Goal: Transaction & Acquisition: Purchase product/service

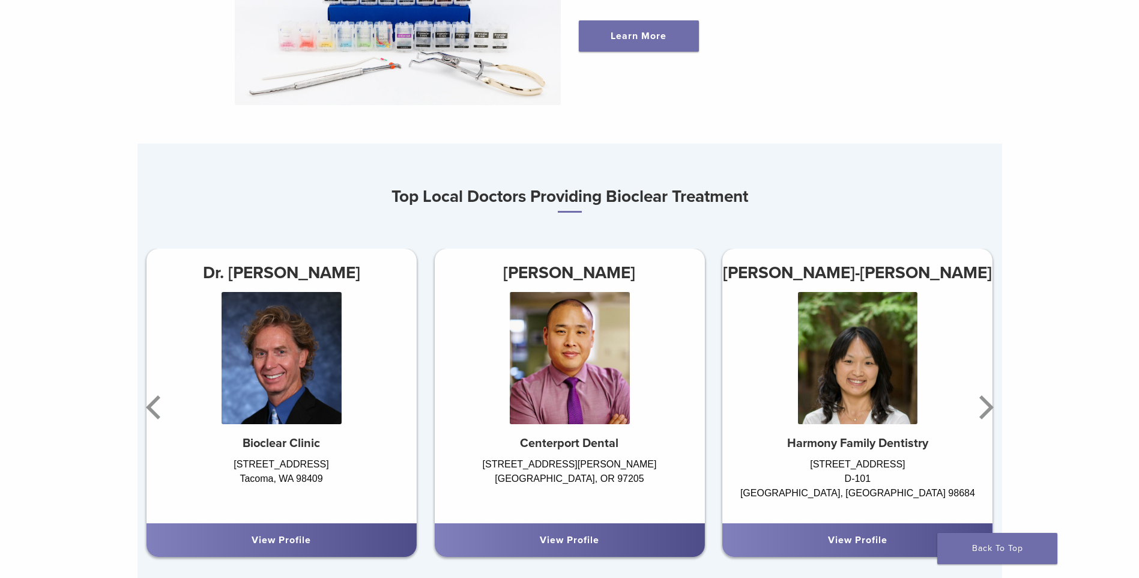
scroll to position [660, 0]
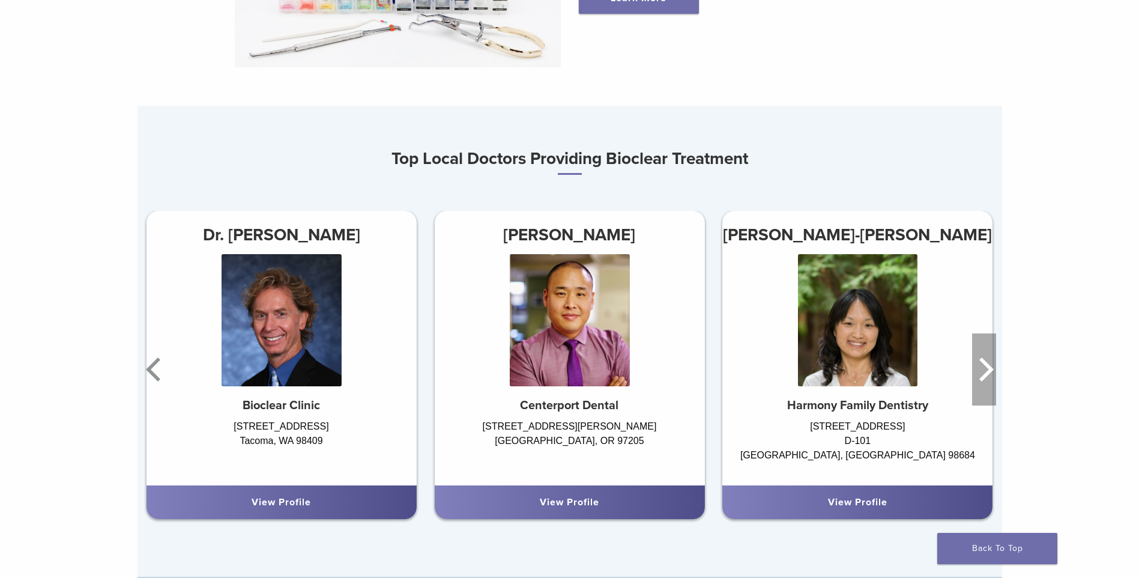
click at [985, 379] on icon "Next" at bounding box center [986, 369] width 14 height 24
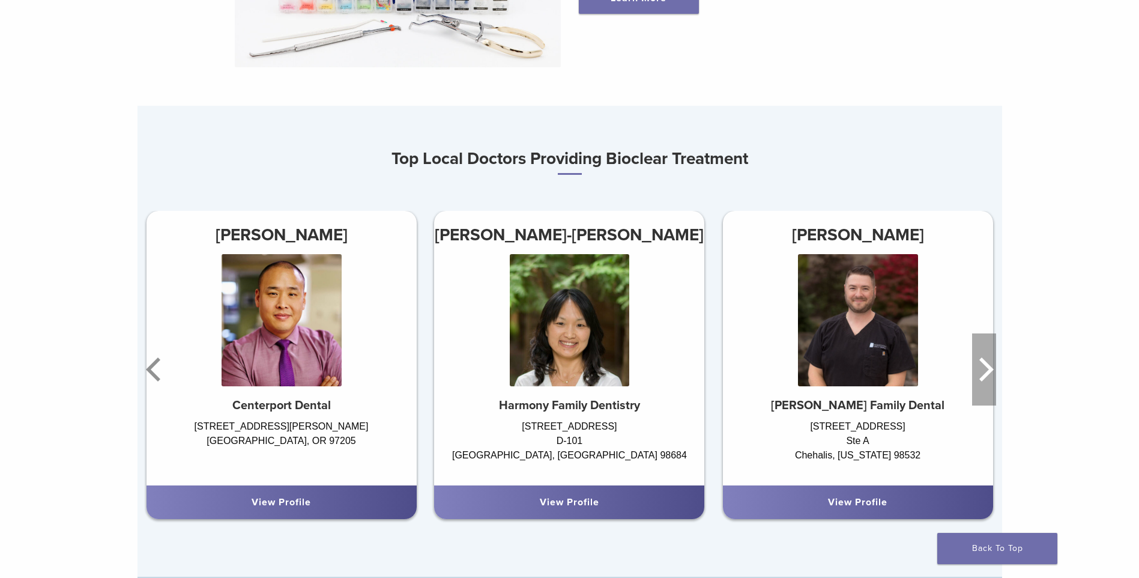
click at [985, 379] on icon "Next" at bounding box center [986, 369] width 14 height 24
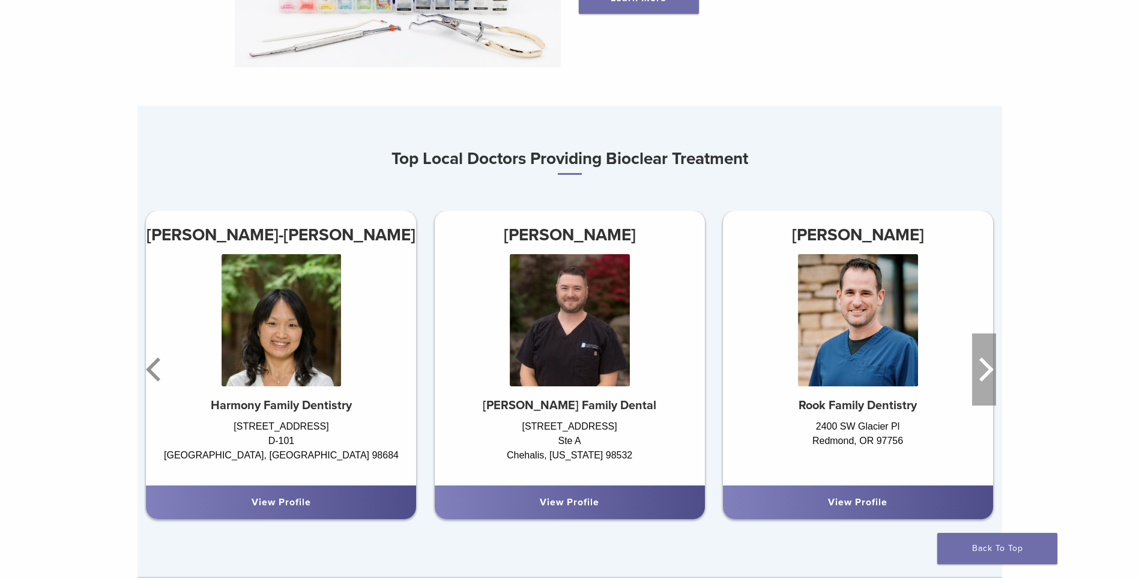
click at [985, 379] on icon "Next" at bounding box center [986, 369] width 14 height 24
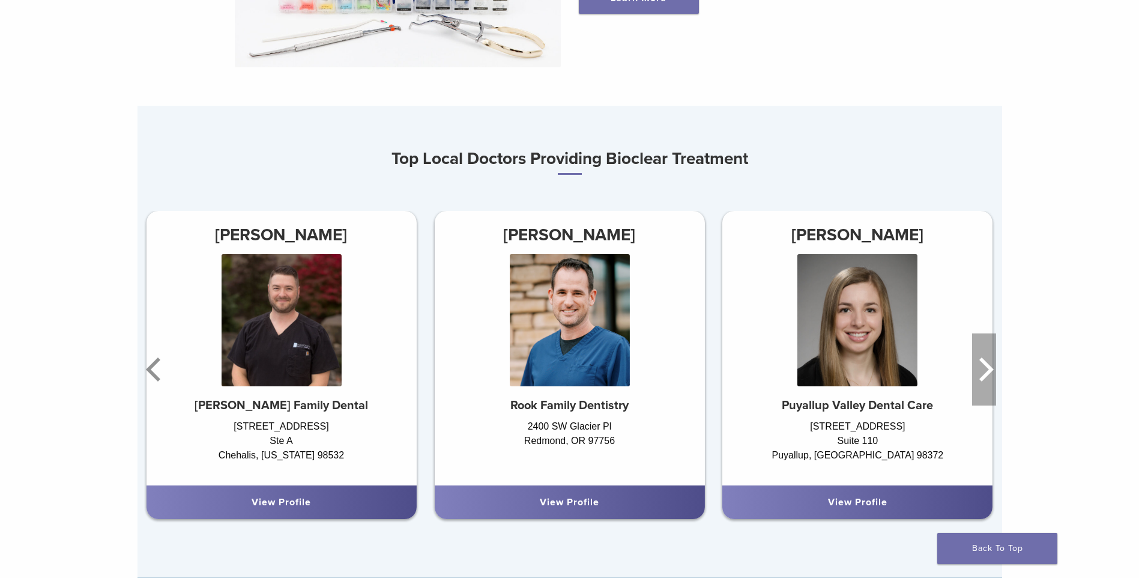
click at [985, 379] on icon "Next" at bounding box center [986, 369] width 14 height 24
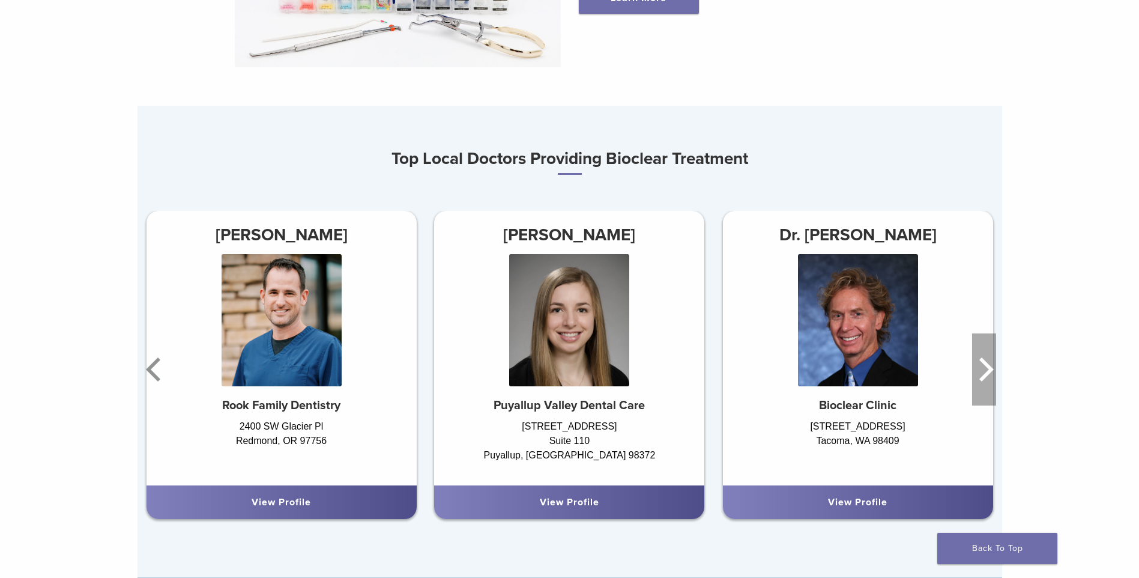
click at [985, 379] on icon "Next" at bounding box center [986, 369] width 14 height 24
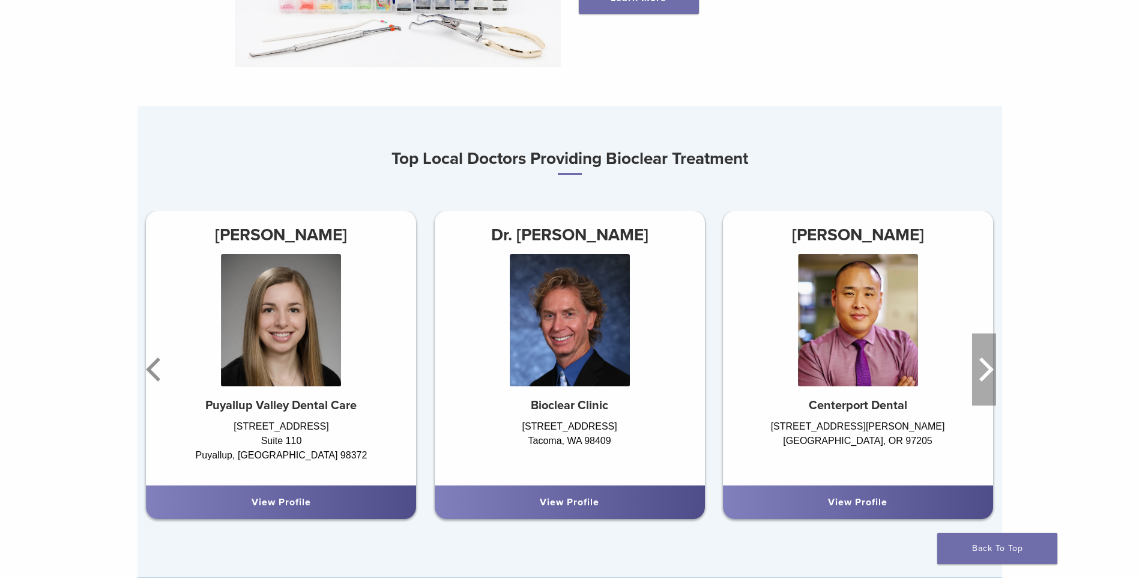
click at [985, 379] on icon "Next" at bounding box center [986, 369] width 14 height 24
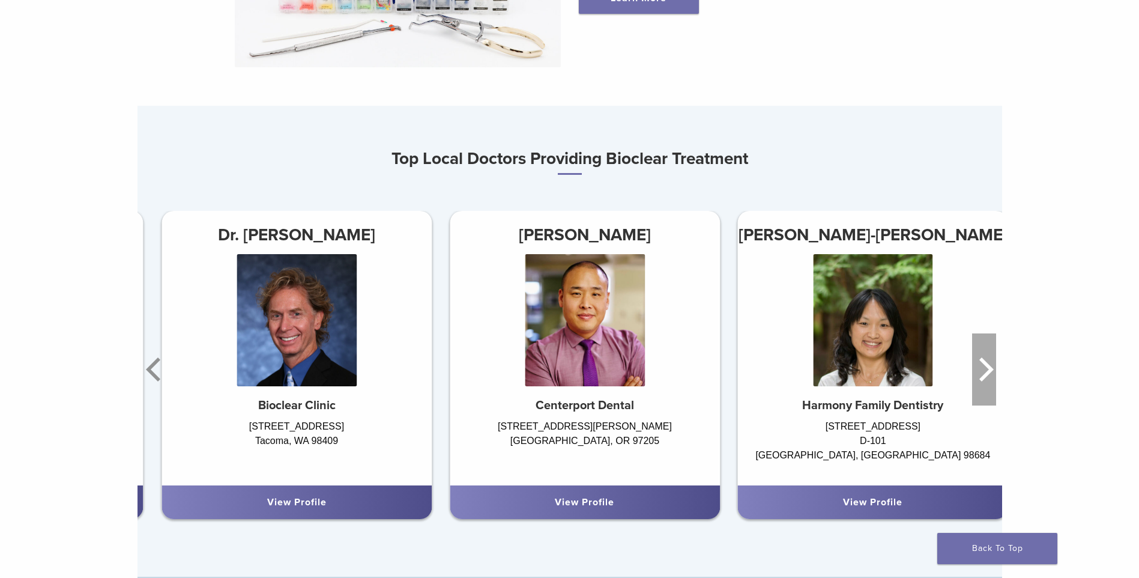
click at [985, 379] on icon "Next" at bounding box center [986, 369] width 14 height 24
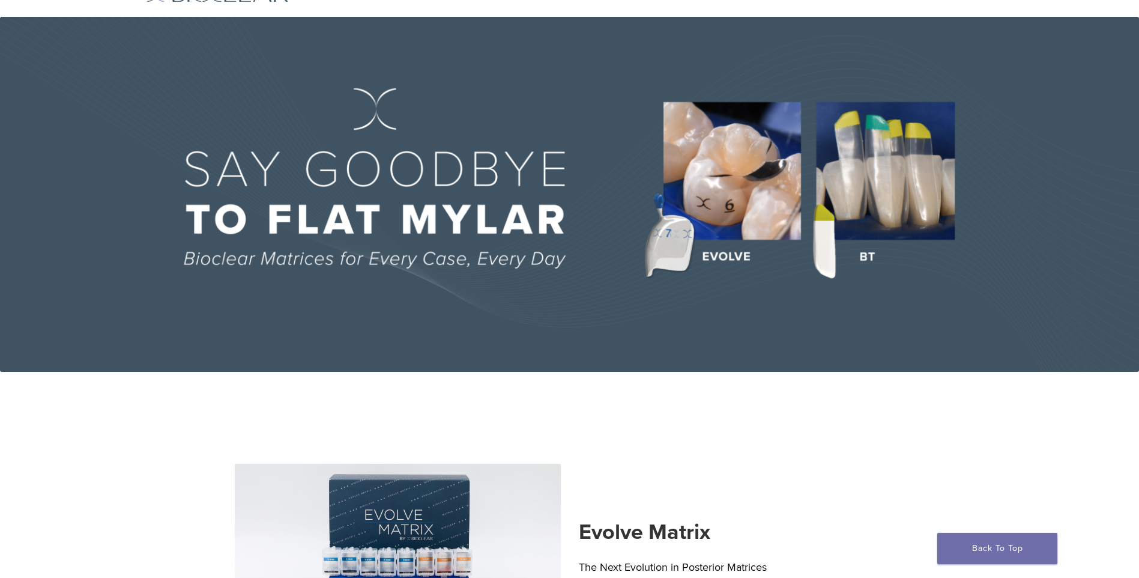
scroll to position [0, 0]
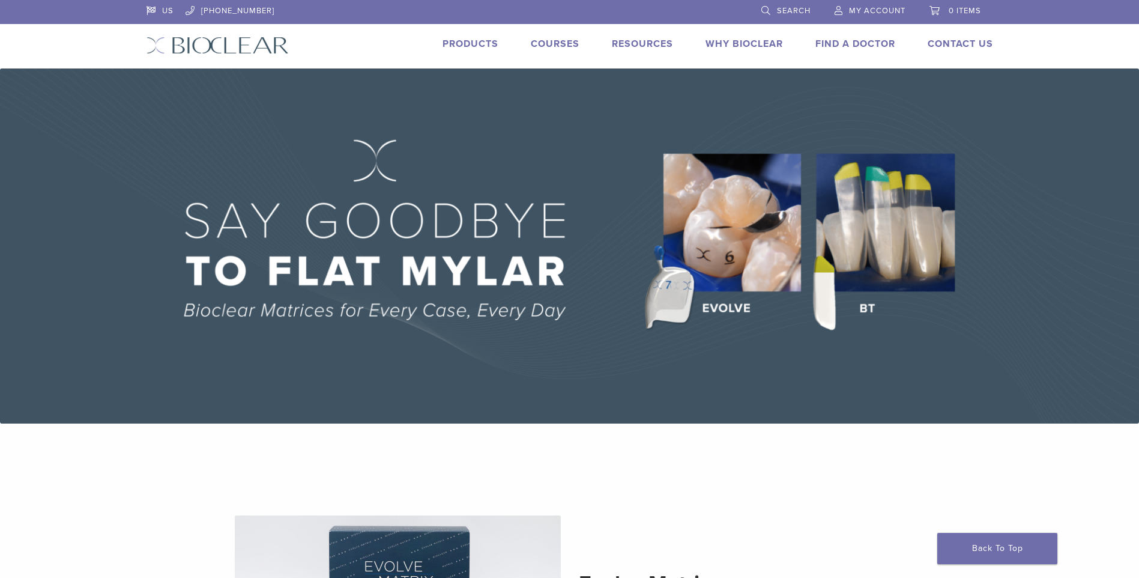
click at [481, 43] on link "Products" at bounding box center [470, 44] width 56 height 12
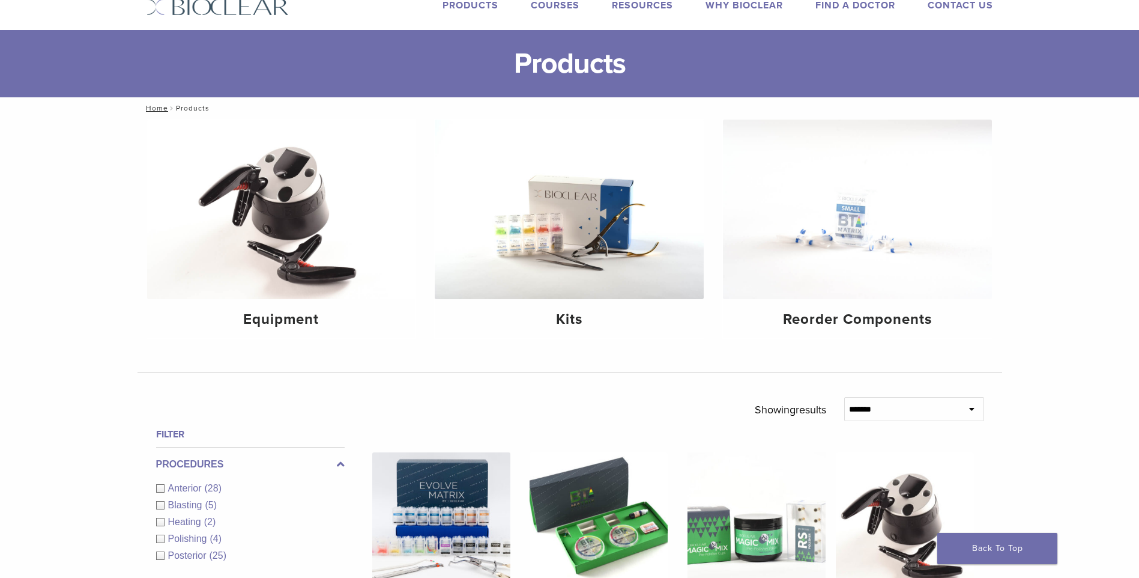
scroll to position [60, 0]
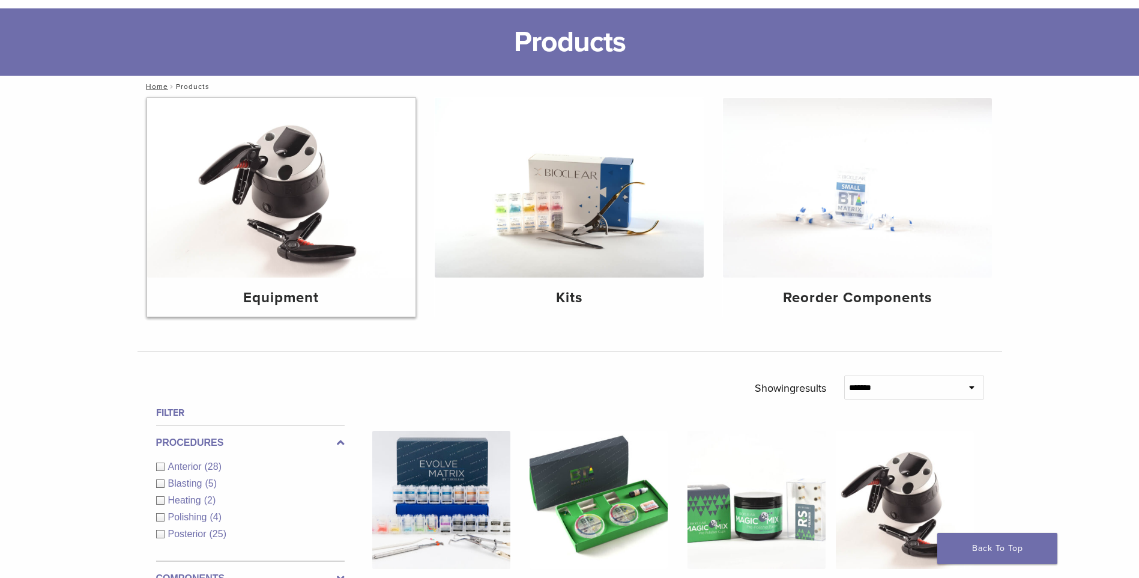
click at [309, 292] on h4 "Equipment" at bounding box center [282, 298] width 250 height 22
click at [598, 257] on img at bounding box center [569, 187] width 269 height 179
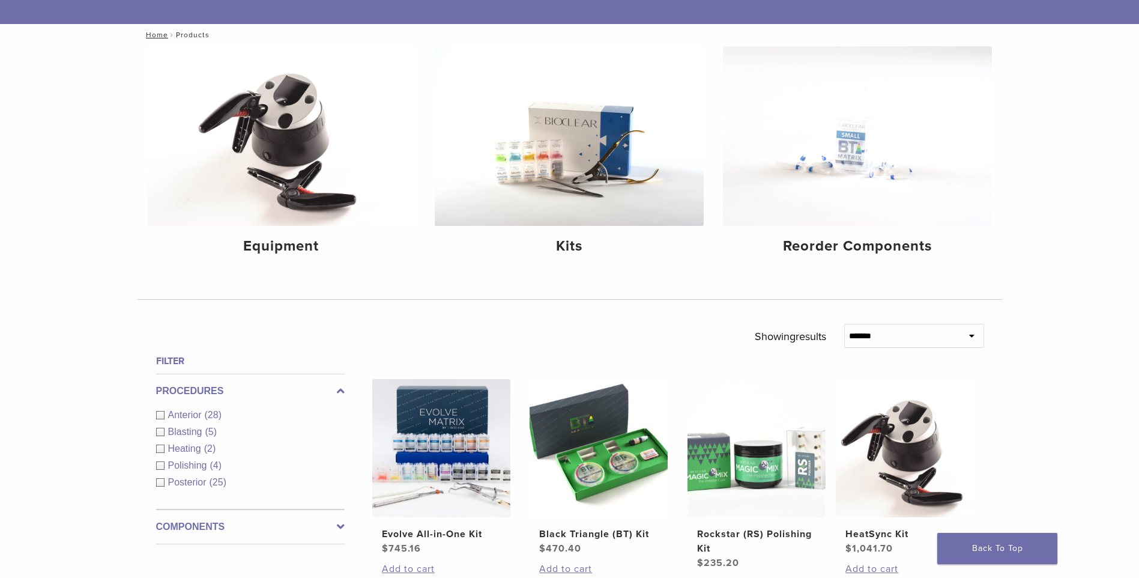
scroll to position [240, 0]
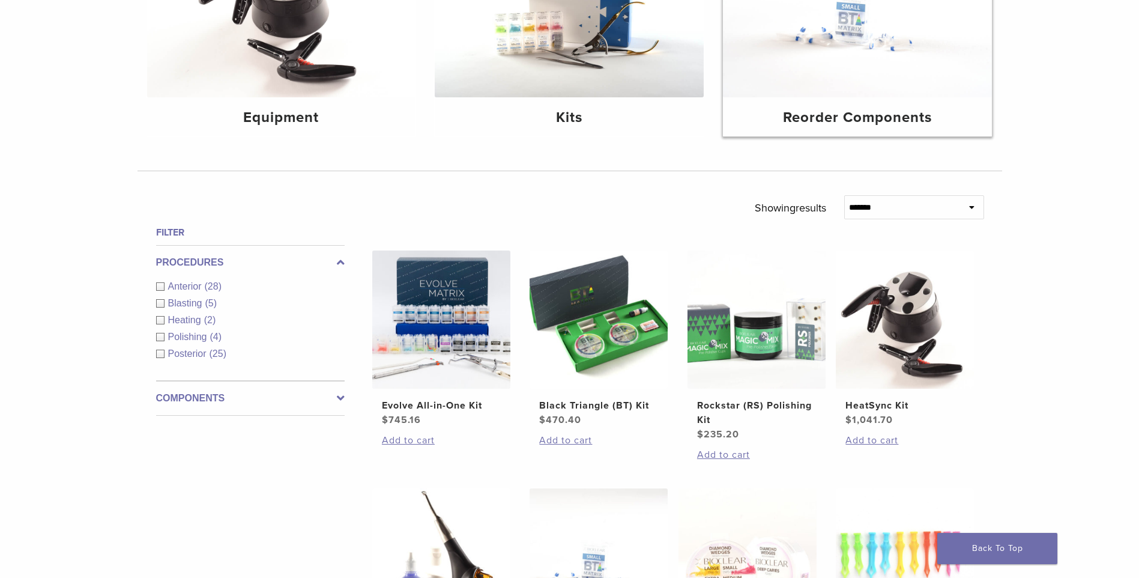
click at [878, 73] on img at bounding box center [857, 7] width 269 height 179
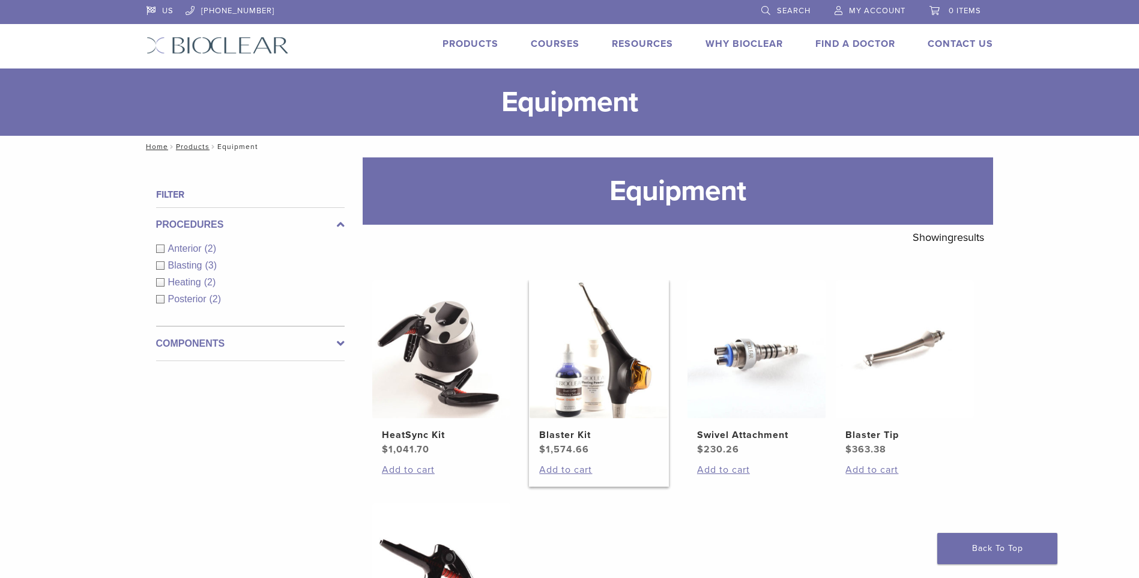
click at [563, 342] on img at bounding box center [598, 349] width 138 height 138
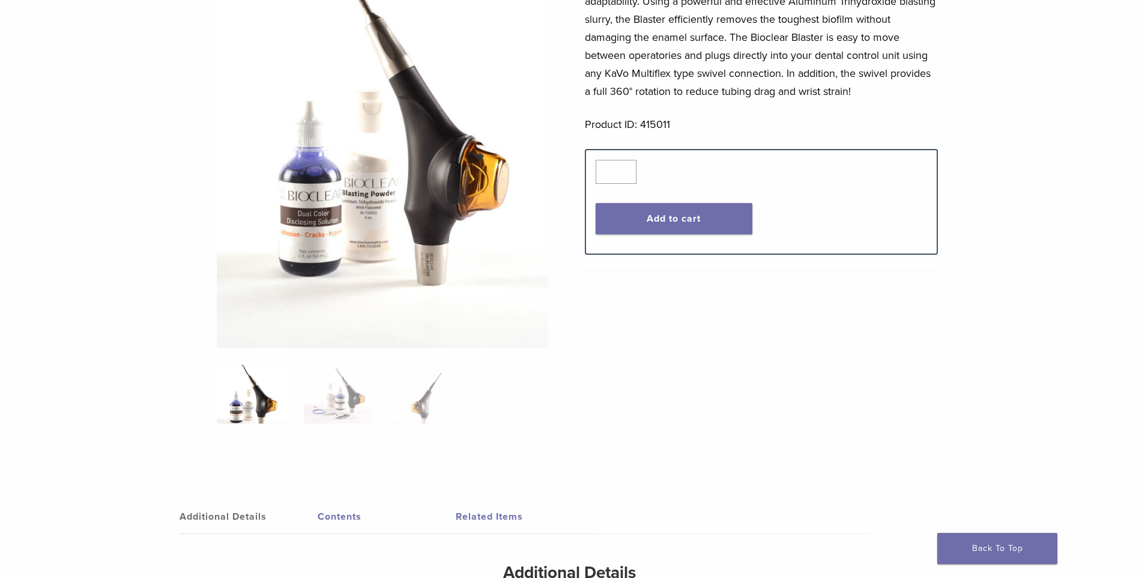
scroll to position [240, 0]
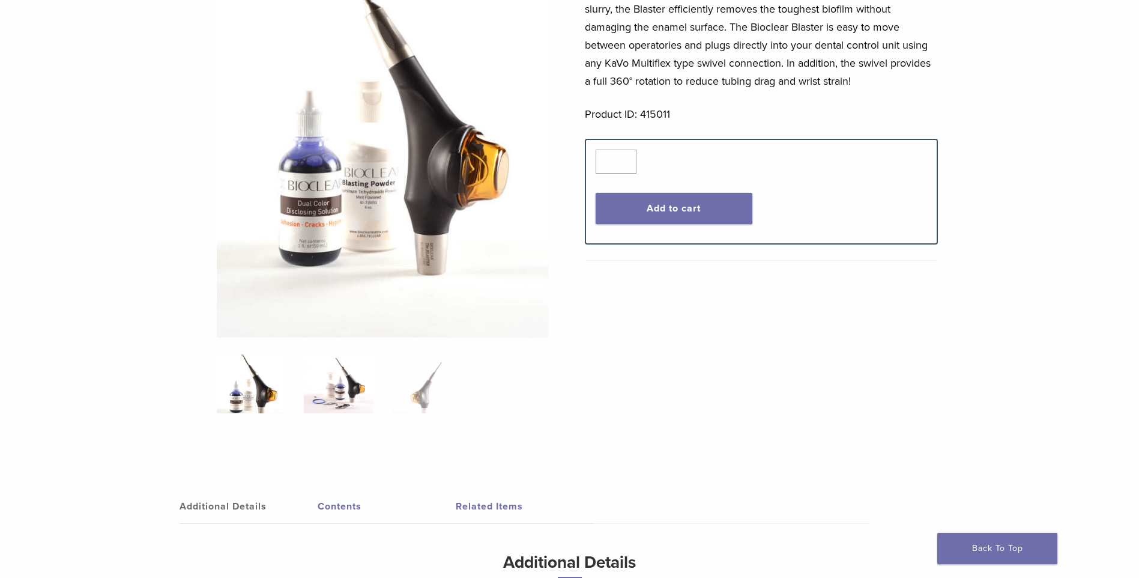
click at [346, 382] on img at bounding box center [338, 383] width 69 height 60
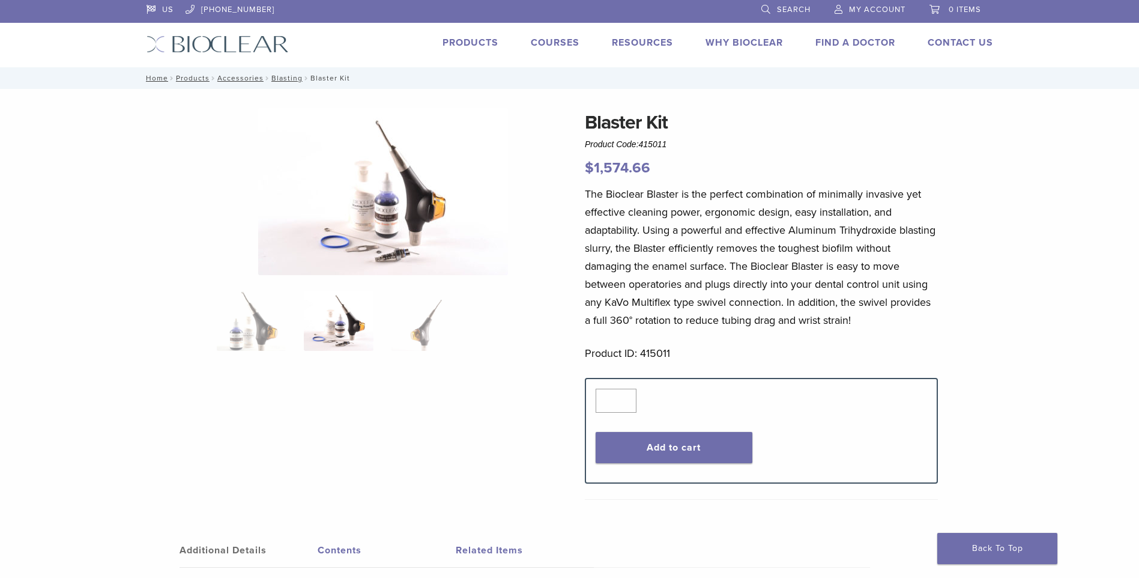
scroll to position [0, 0]
click at [436, 329] on img at bounding box center [425, 322] width 69 height 60
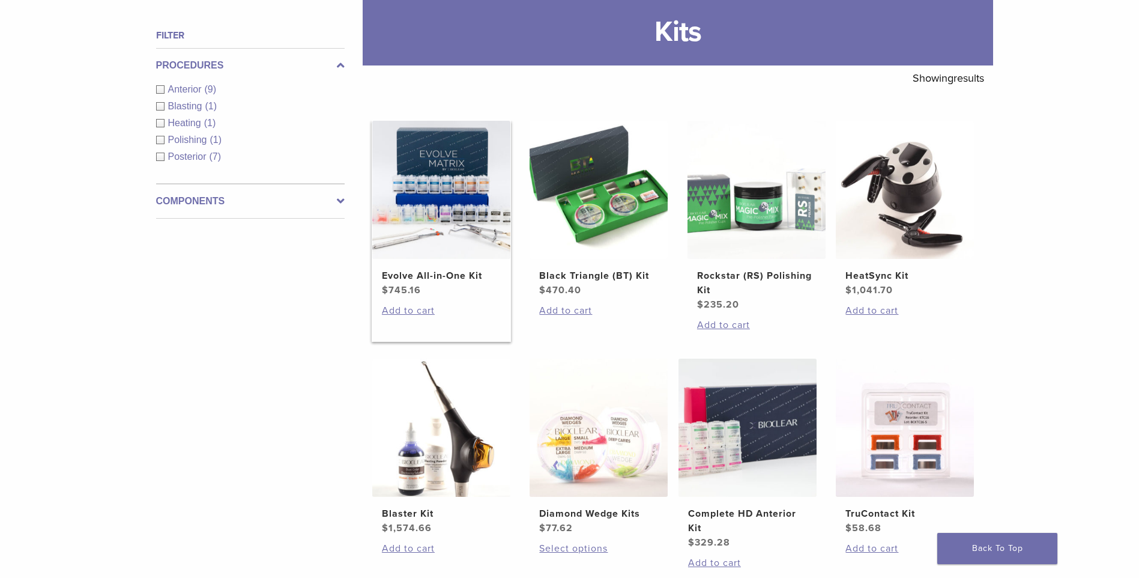
scroll to position [180, 0]
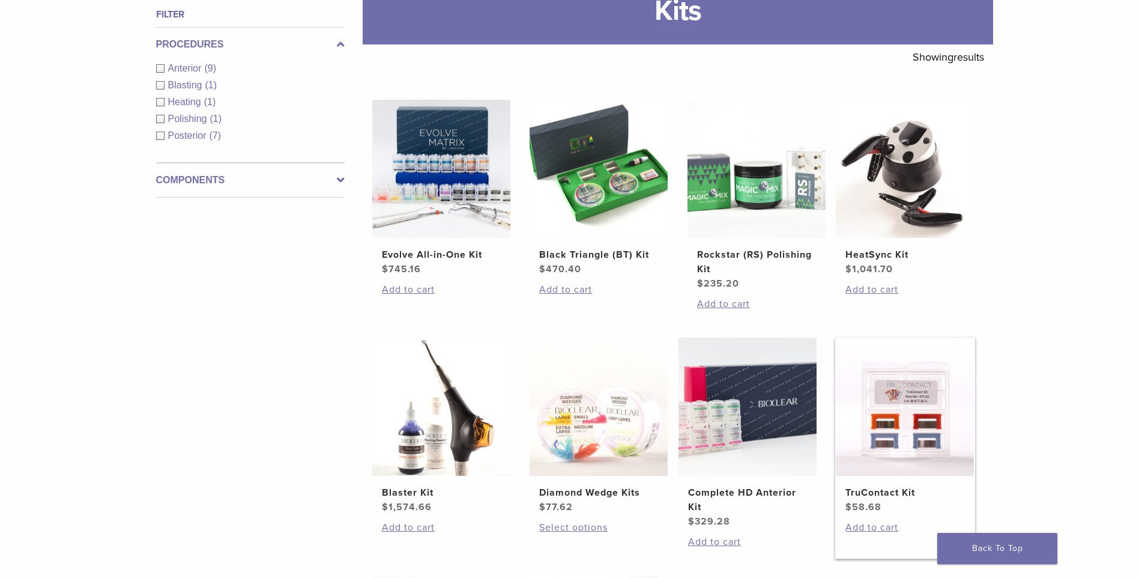
click at [902, 440] on img at bounding box center [905, 406] width 138 height 138
click at [439, 236] on img at bounding box center [441, 169] width 138 height 138
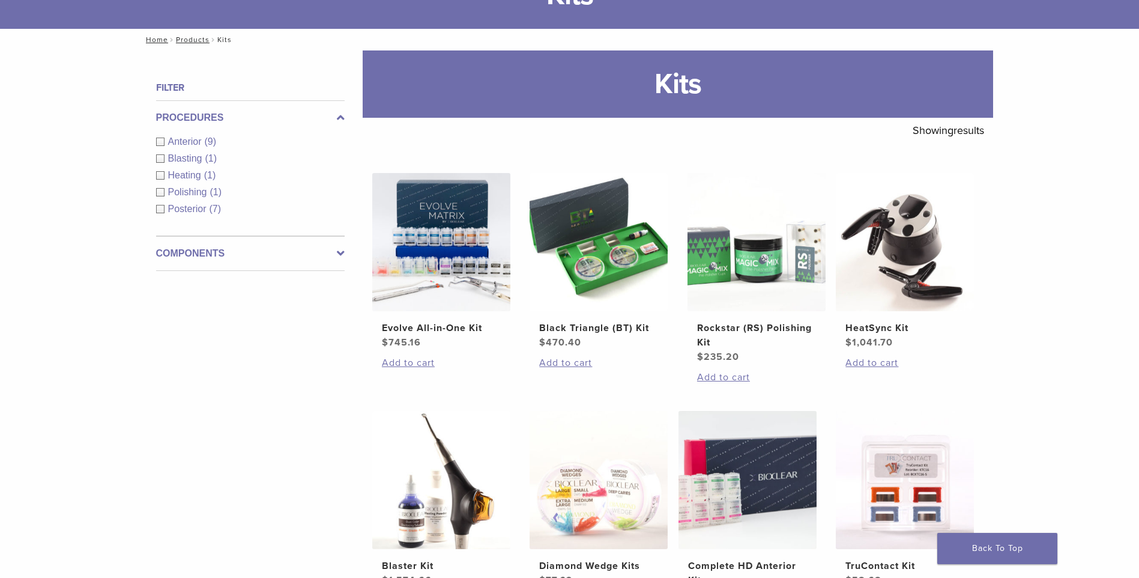
scroll to position [60, 0]
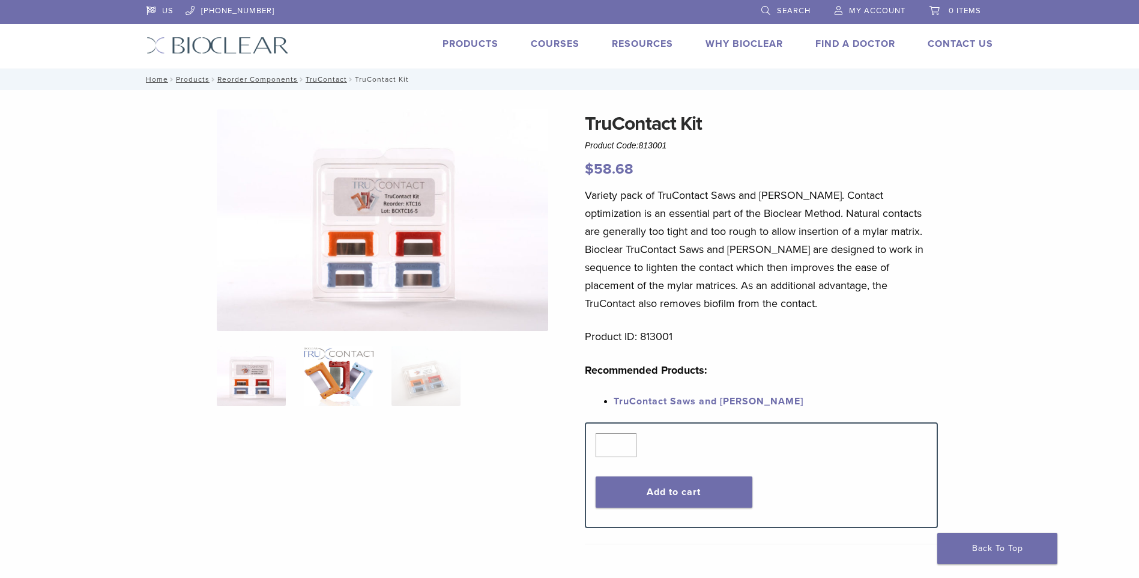
click at [348, 369] on img at bounding box center [338, 376] width 69 height 60
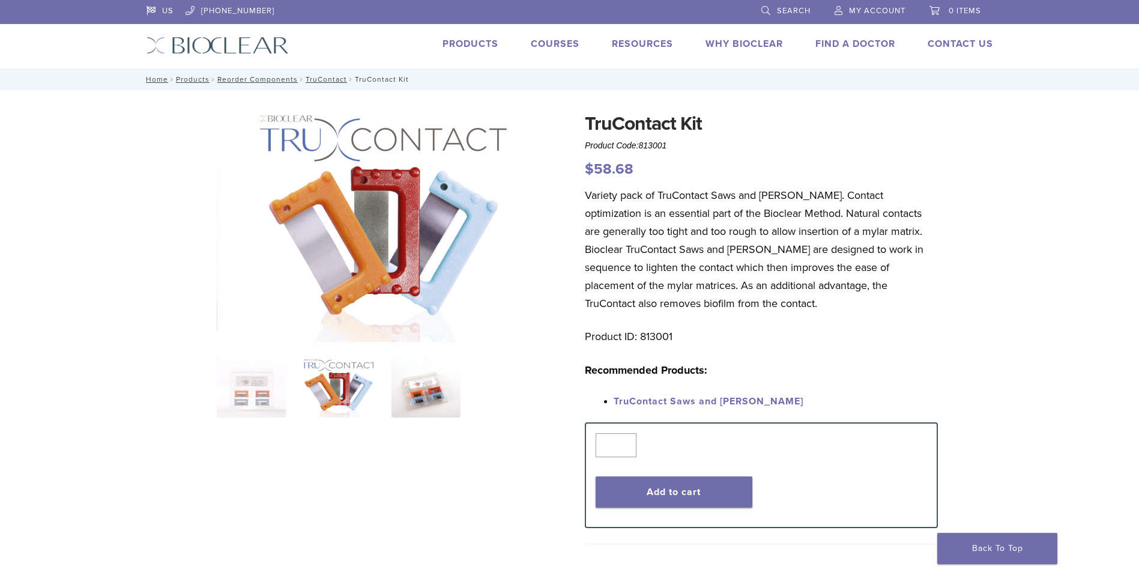
click at [426, 385] on img at bounding box center [425, 387] width 69 height 60
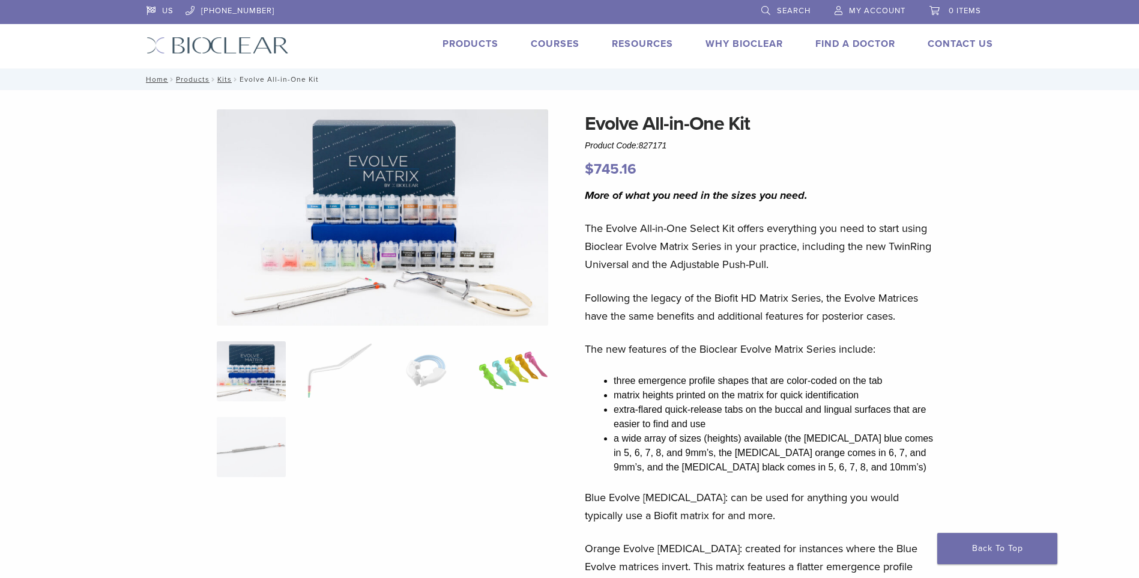
click at [521, 380] on img at bounding box center [512, 371] width 69 height 60
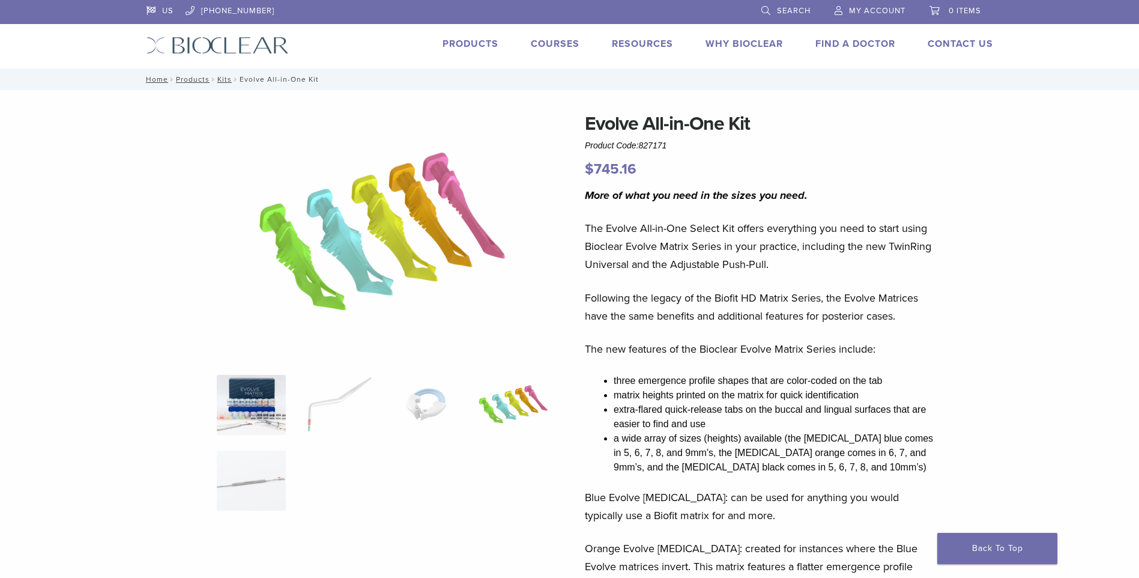
click at [277, 405] on img at bounding box center [251, 405] width 69 height 60
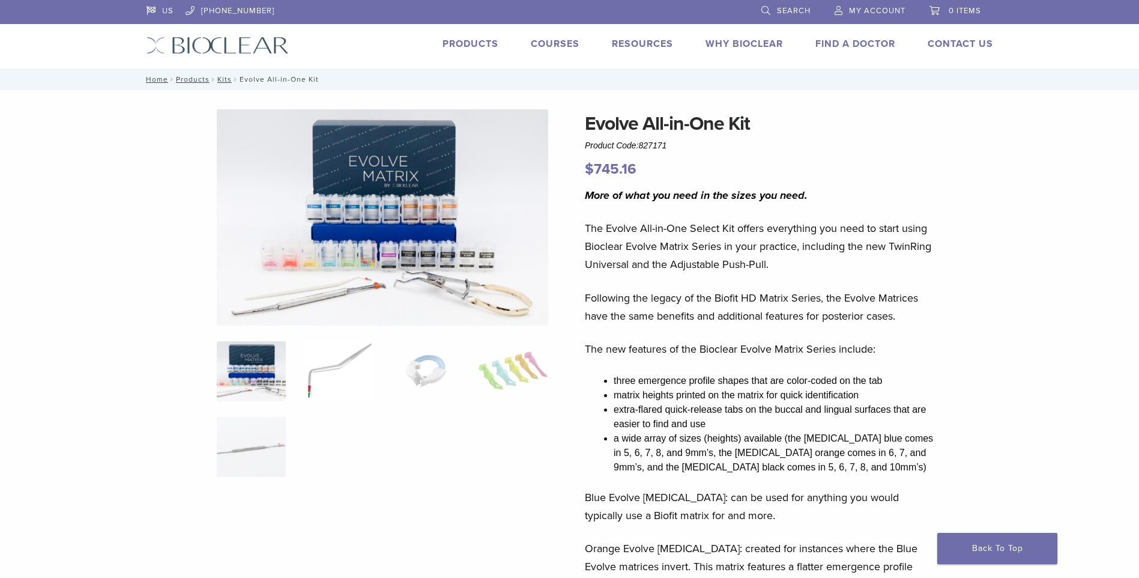
click at [356, 365] on img at bounding box center [338, 371] width 69 height 60
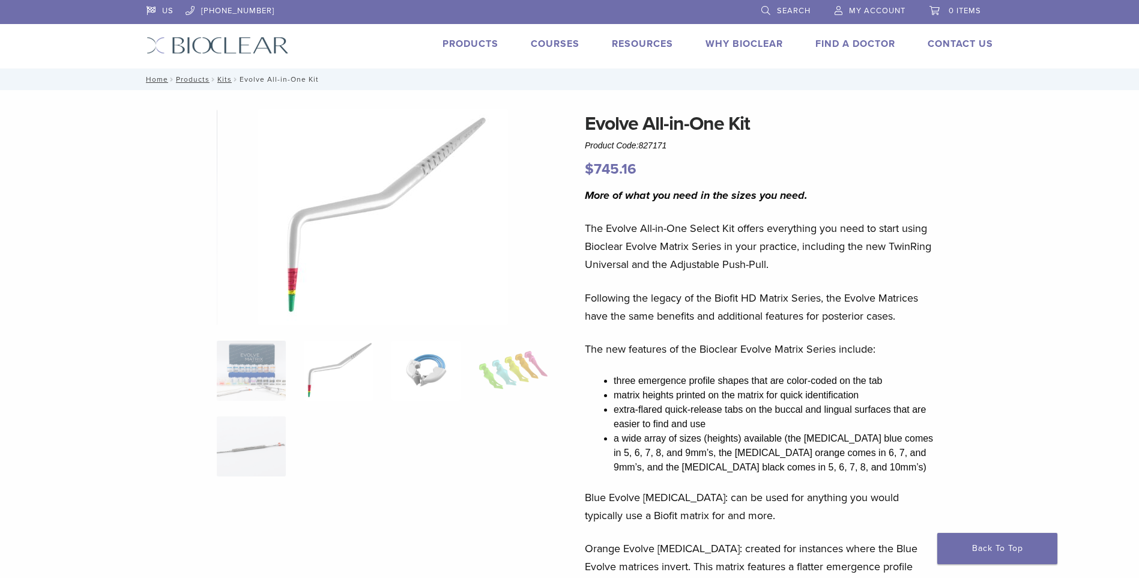
click at [439, 371] on img at bounding box center [425, 370] width 69 height 60
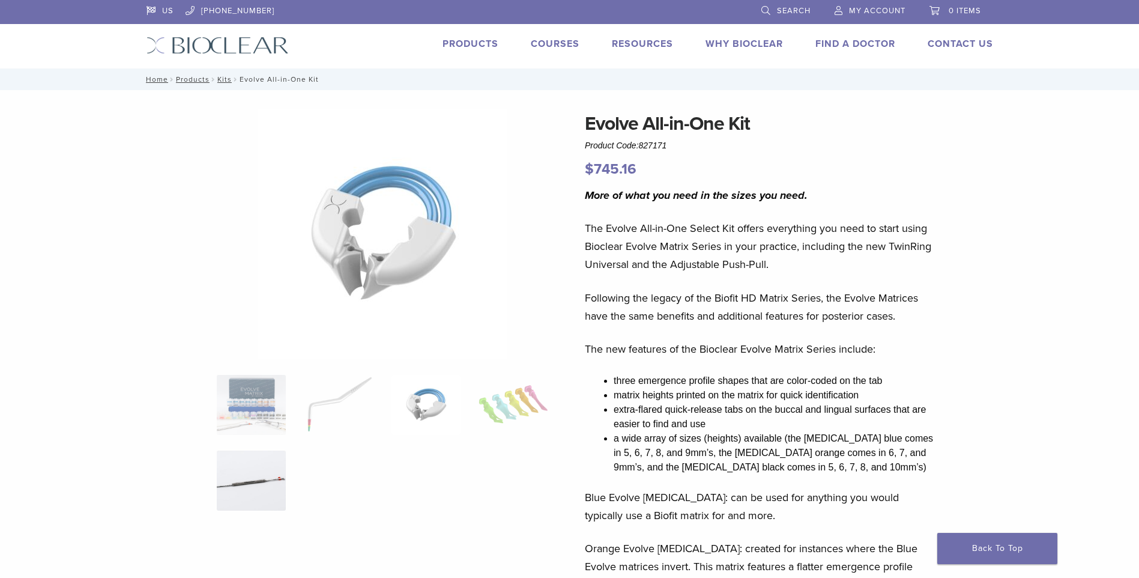
click at [235, 467] on img at bounding box center [251, 480] width 69 height 60
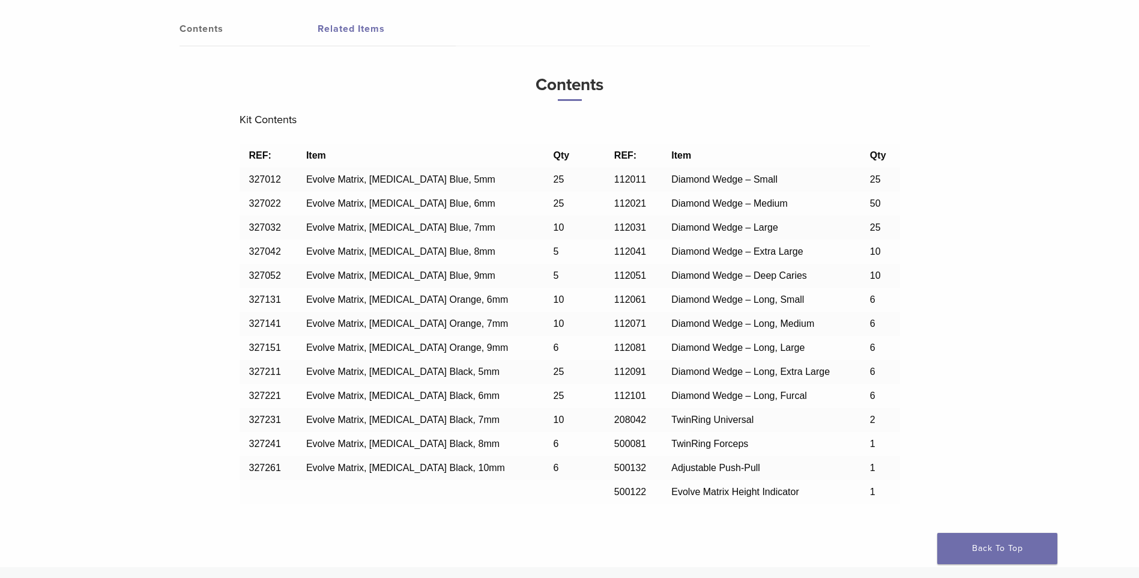
scroll to position [961, 0]
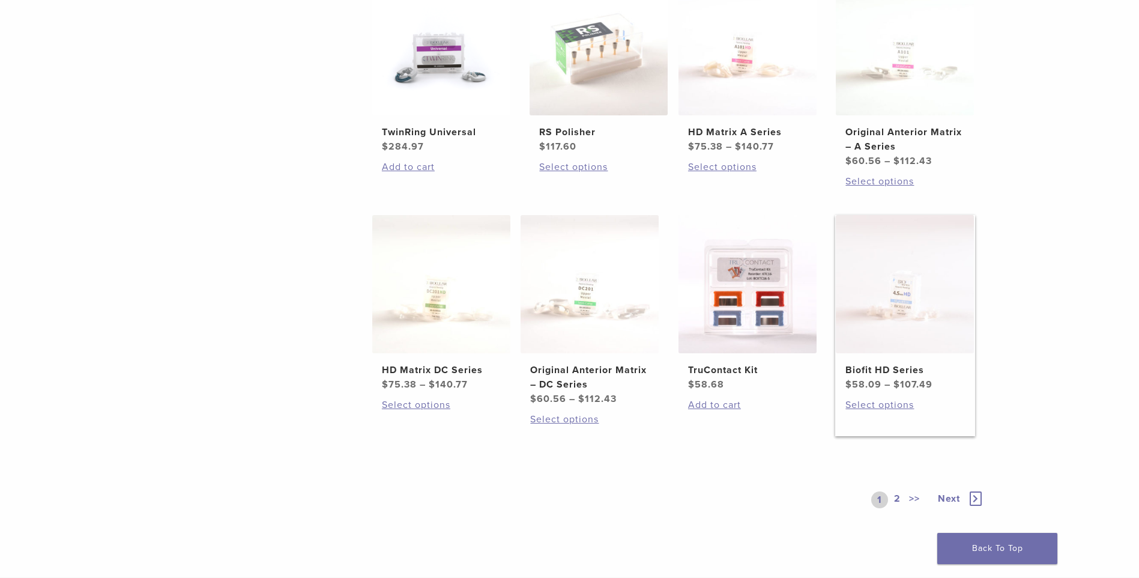
scroll to position [780, 0]
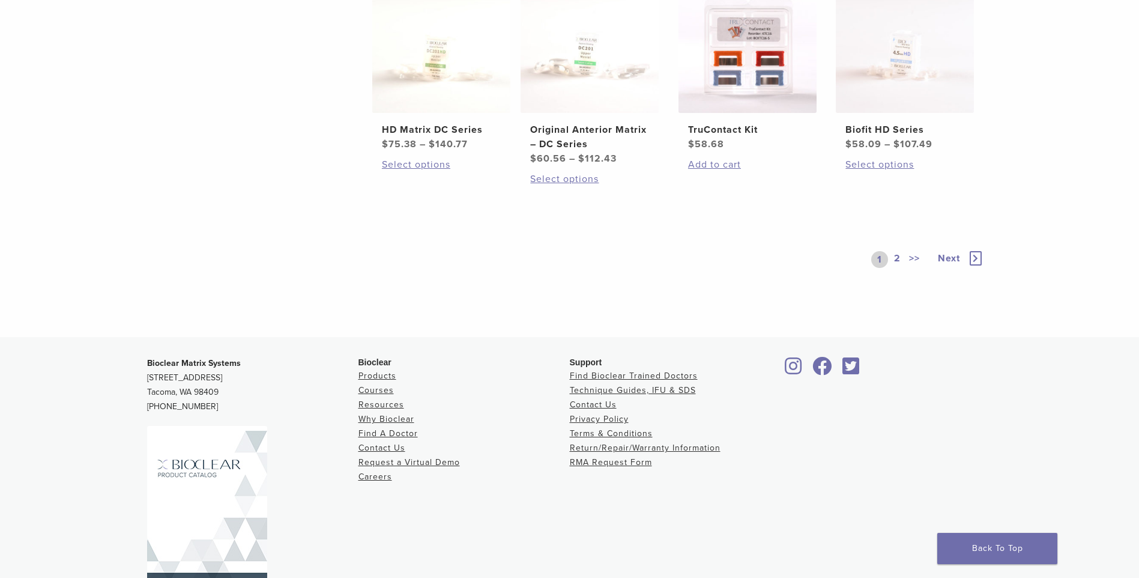
click at [952, 257] on span "Next" at bounding box center [949, 258] width 22 height 12
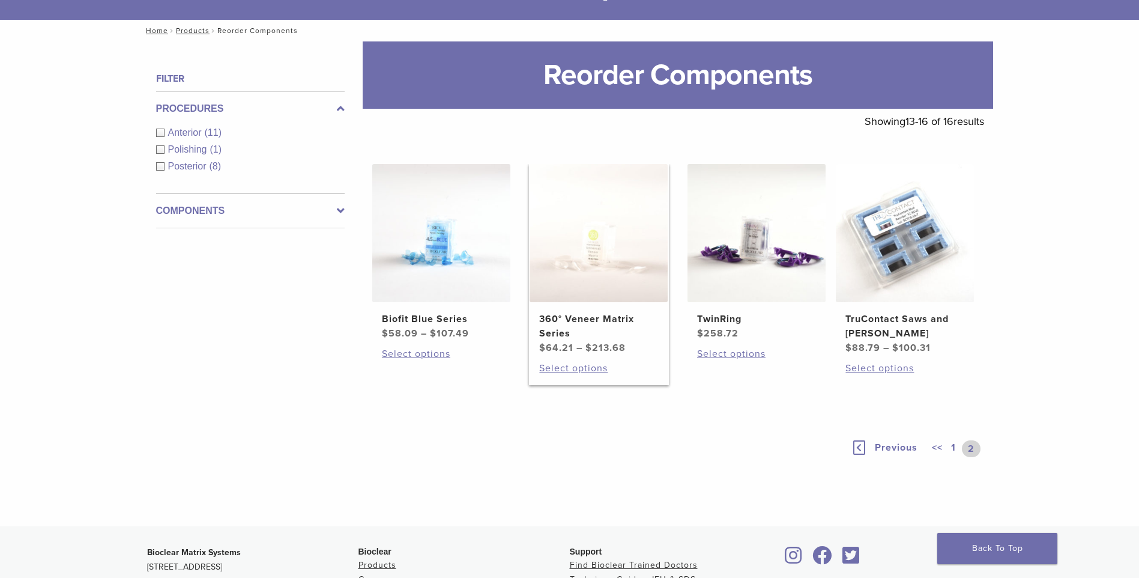
scroll to position [111, 0]
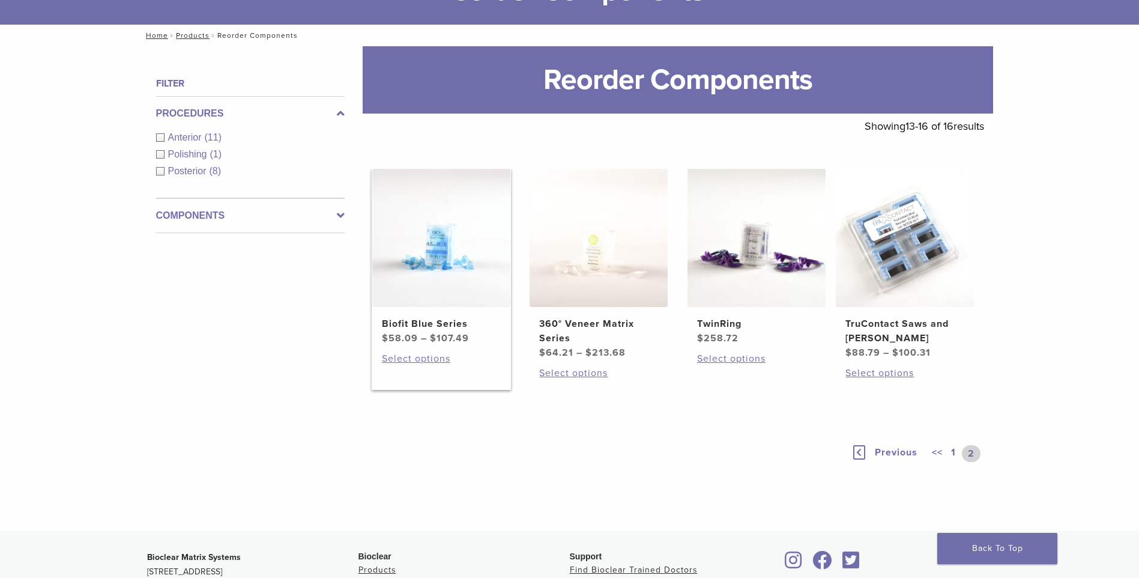
click at [498, 251] on img at bounding box center [441, 238] width 138 height 138
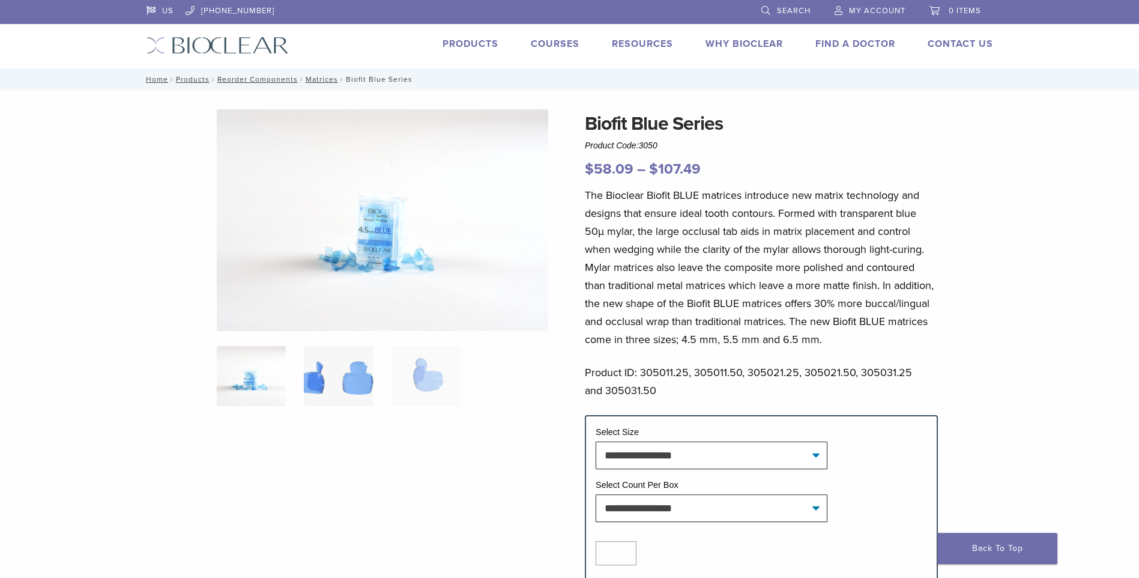
click at [307, 367] on img at bounding box center [338, 376] width 69 height 60
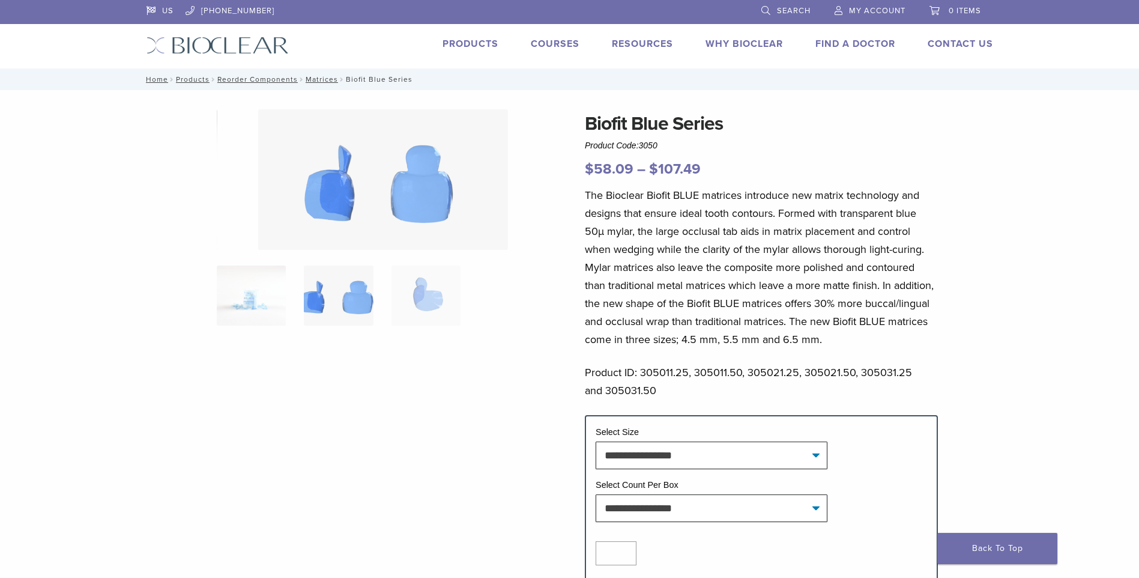
click at [363, 287] on img at bounding box center [338, 295] width 69 height 60
click at [426, 293] on img at bounding box center [425, 295] width 69 height 60
